Goal: Check status: Check status

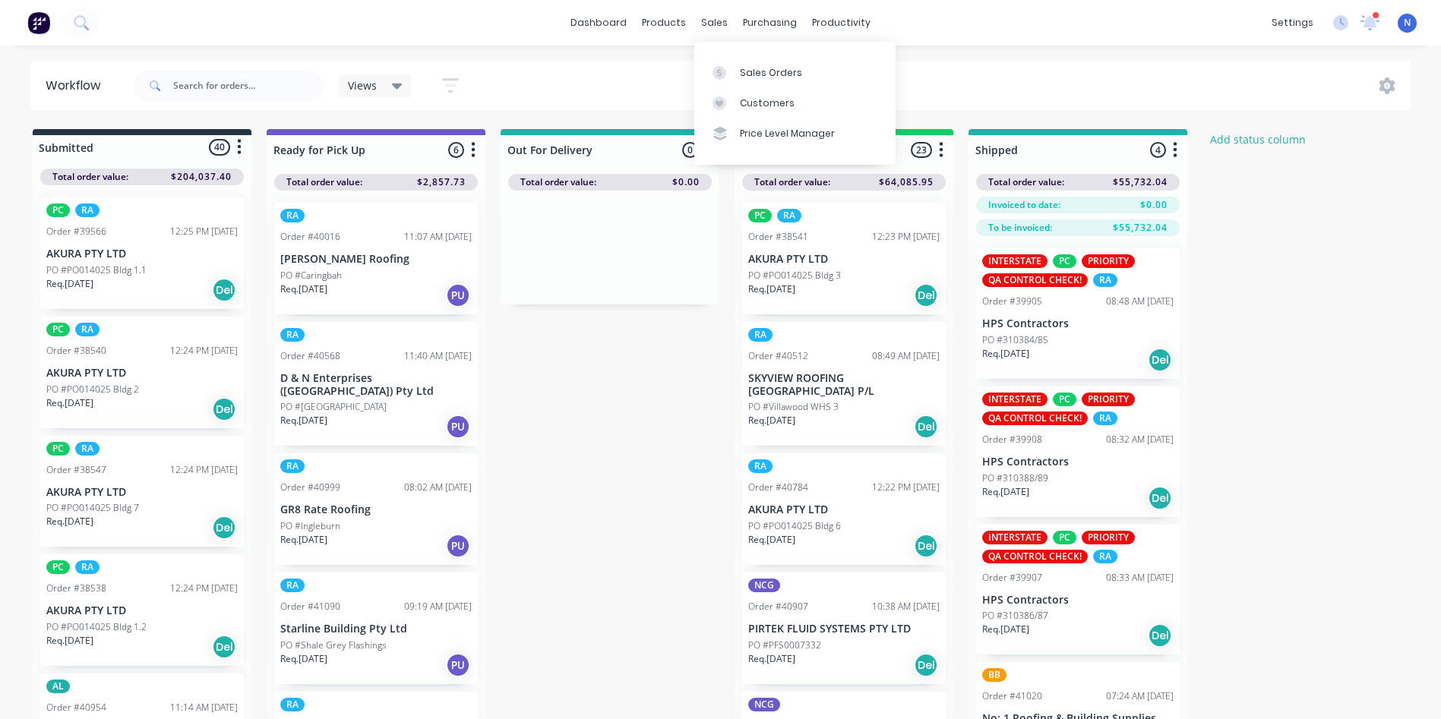
click at [709, 22] on div "sales" at bounding box center [714, 22] width 42 height 23
click at [740, 72] on div "Sales Orders" at bounding box center [771, 73] width 62 height 14
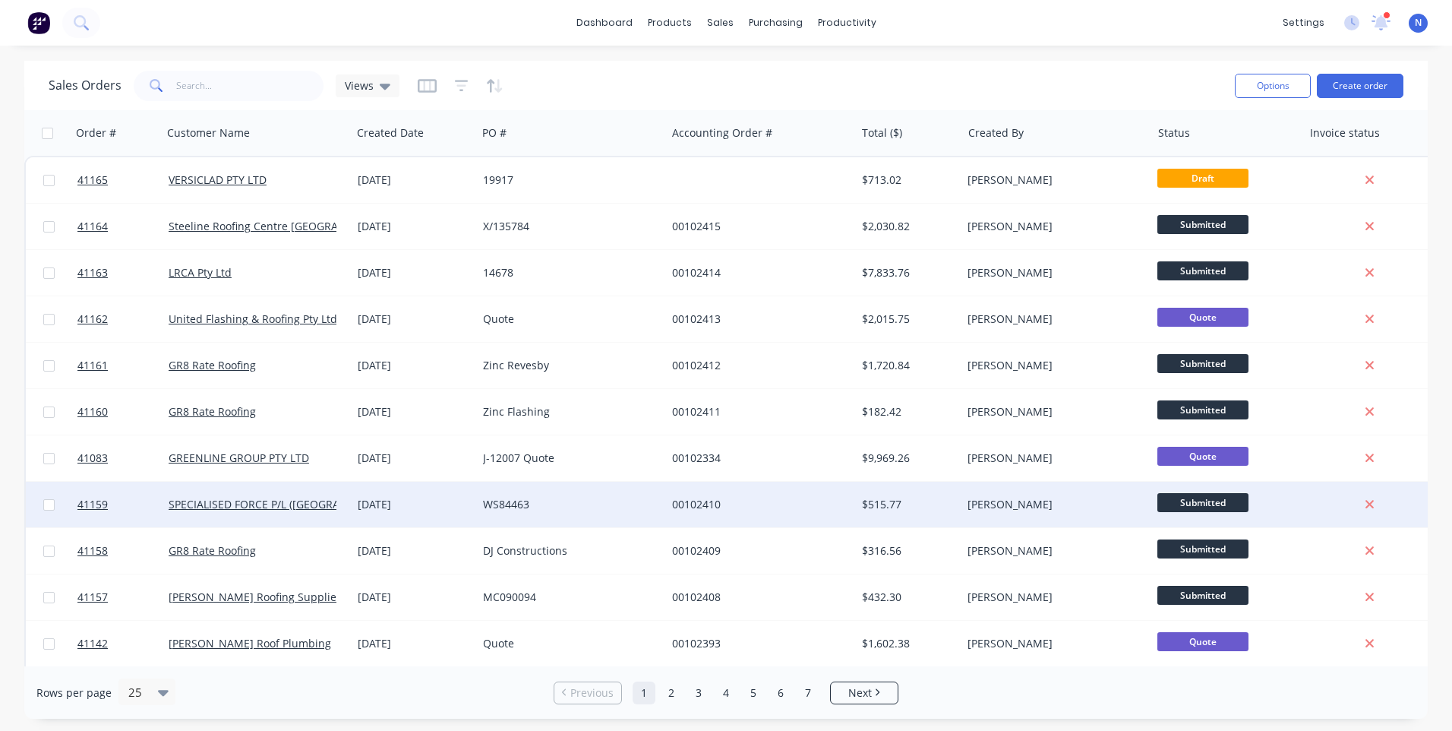
click at [605, 503] on div "WS84463" at bounding box center [567, 504] width 169 height 15
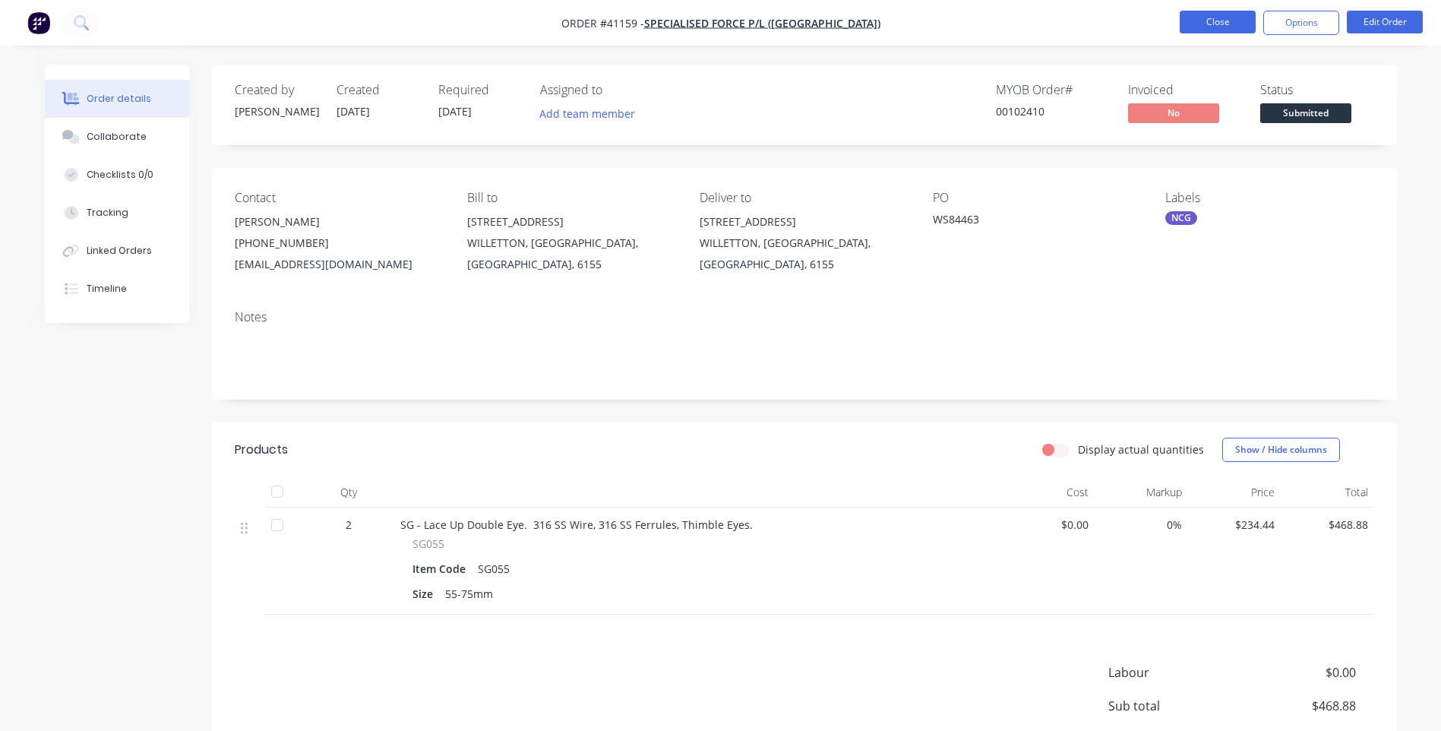
click at [1208, 21] on button "Close" at bounding box center [1218, 22] width 76 height 23
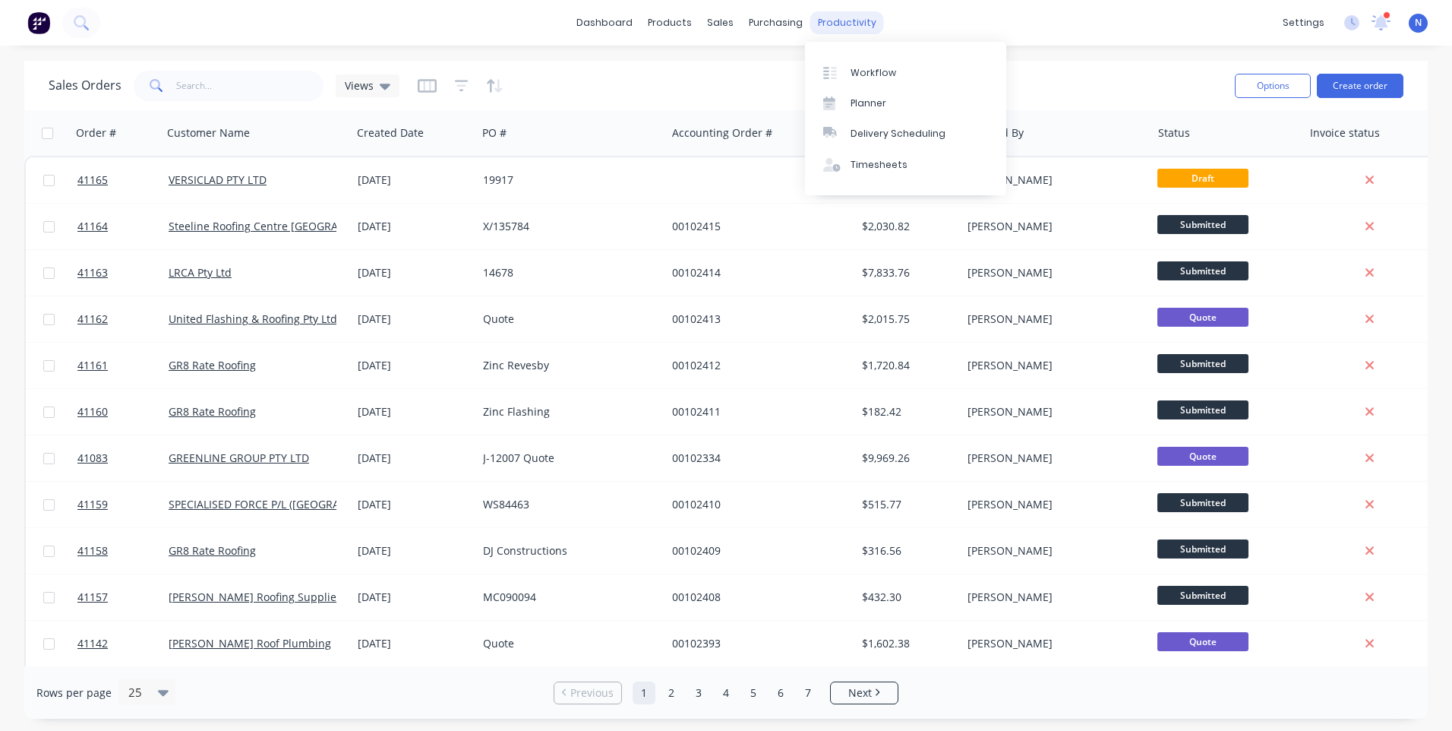
click at [826, 12] on div "productivity" at bounding box center [847, 22] width 74 height 23
click at [867, 72] on div "Workflow" at bounding box center [874, 73] width 46 height 14
